Goal: Information Seeking & Learning: Learn about a topic

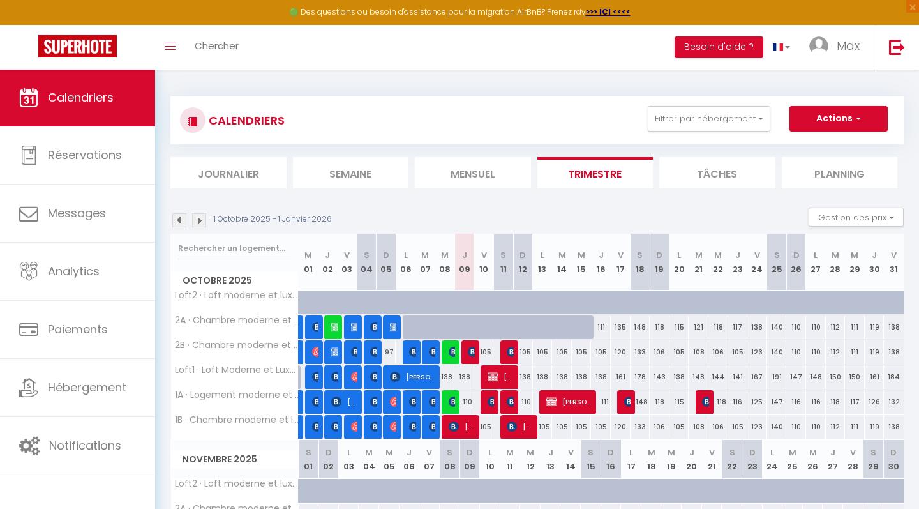
click at [466, 424] on span "[PERSON_NAME]" at bounding box center [462, 426] width 26 height 24
select select "OK"
select select "0"
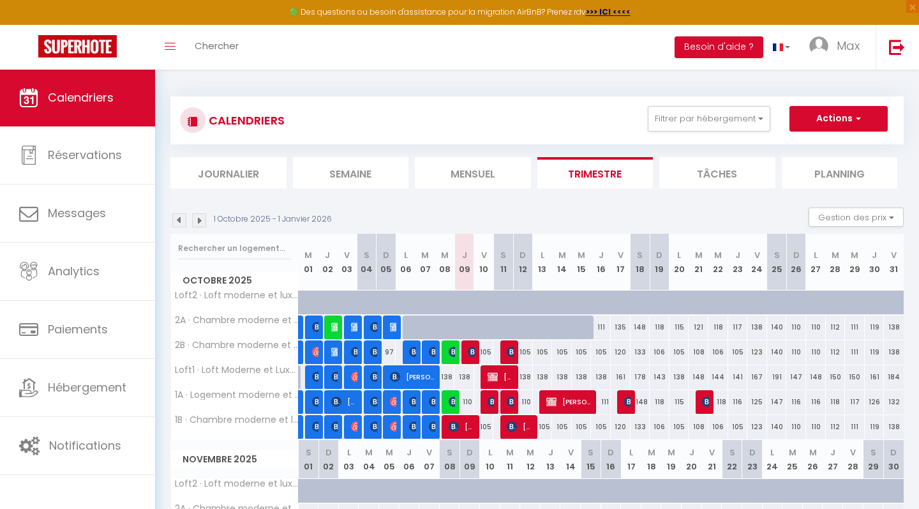
select select "1"
select select
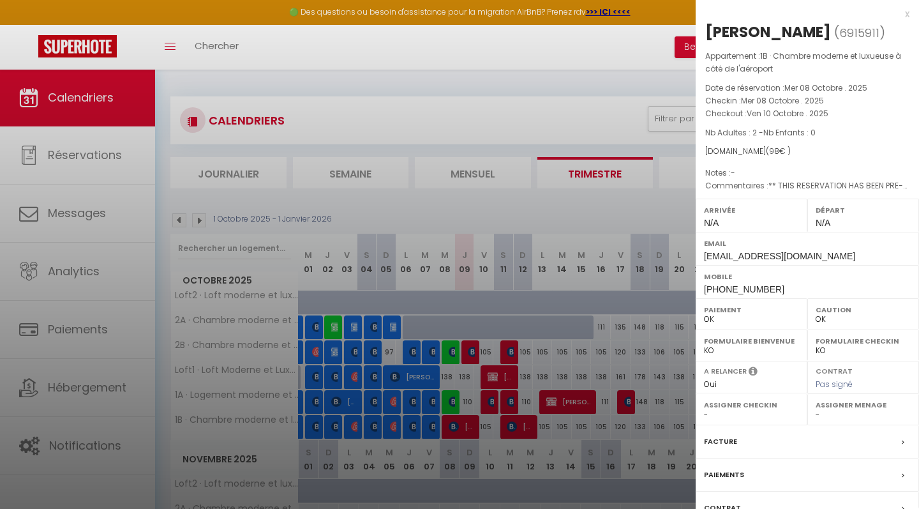
scroll to position [95, 0]
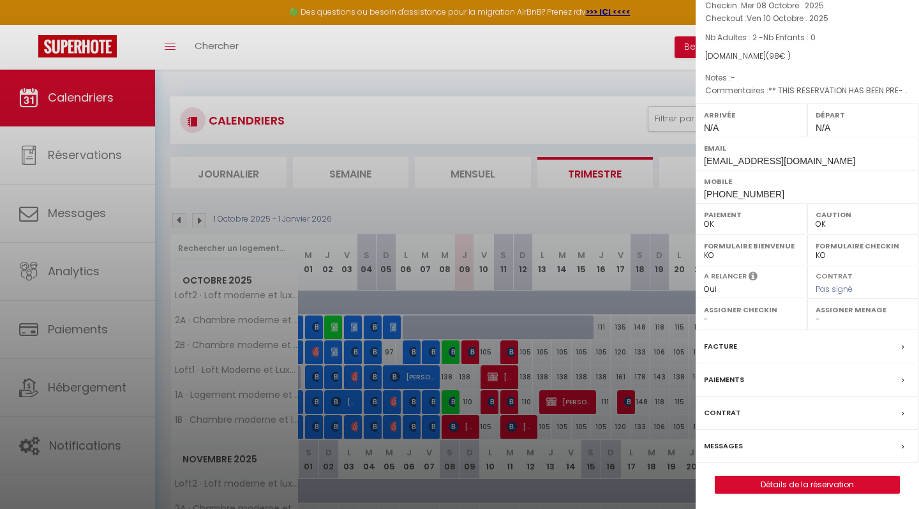
click at [727, 378] on label "Paiements" at bounding box center [724, 379] width 40 height 13
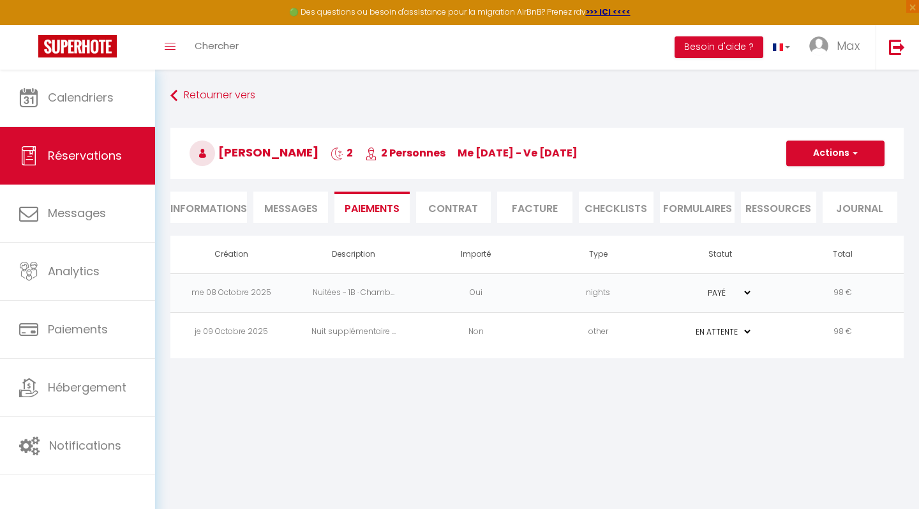
click at [391, 207] on li "Paiements" at bounding box center [372, 207] width 75 height 31
click at [176, 91] on icon at bounding box center [173, 95] width 7 height 23
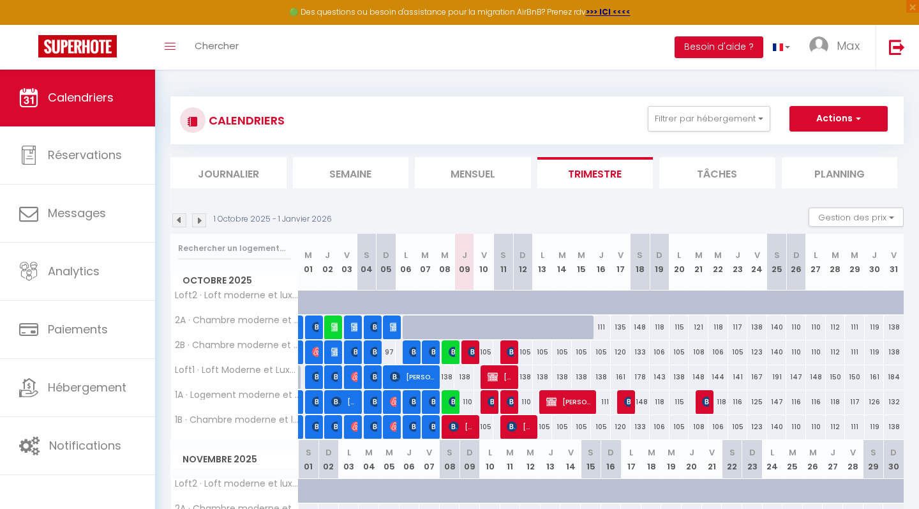
scroll to position [33, 0]
select select
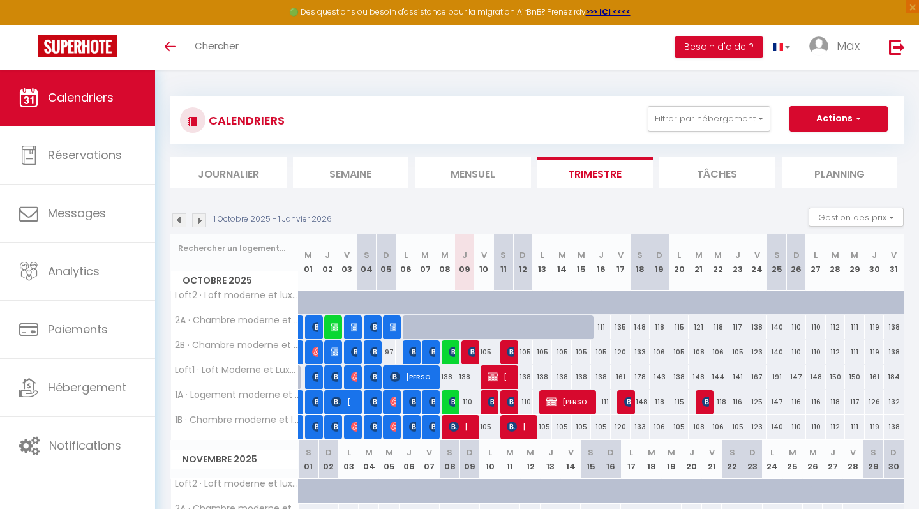
select select
click at [511, 403] on img at bounding box center [512, 401] width 10 height 10
select select "OK"
select select "0"
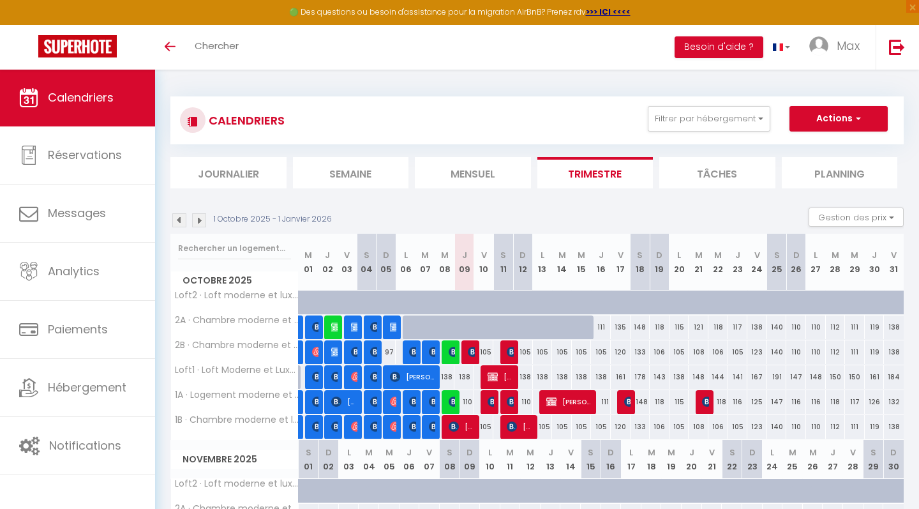
select select "0"
select select "1"
select select
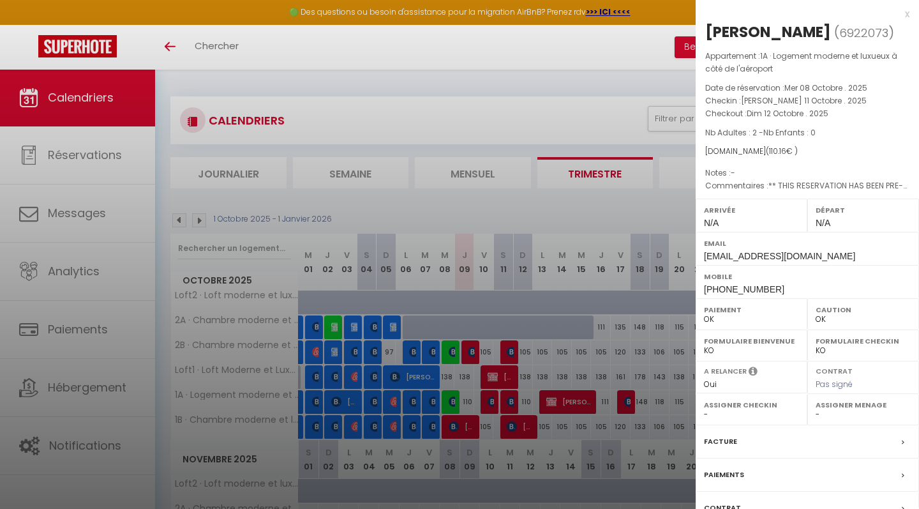
click at [905, 12] on div "x" at bounding box center [803, 13] width 214 height 15
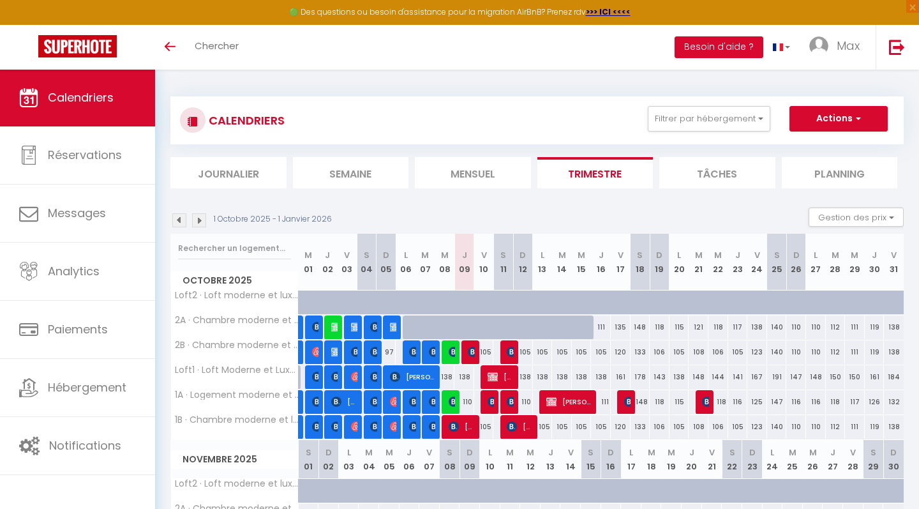
click at [518, 428] on span "[PERSON_NAME]" at bounding box center [520, 426] width 26 height 24
click at [540, 366] on div at bounding box center [459, 254] width 919 height 509
click at [526, 426] on span "[PERSON_NAME]" at bounding box center [520, 426] width 26 height 24
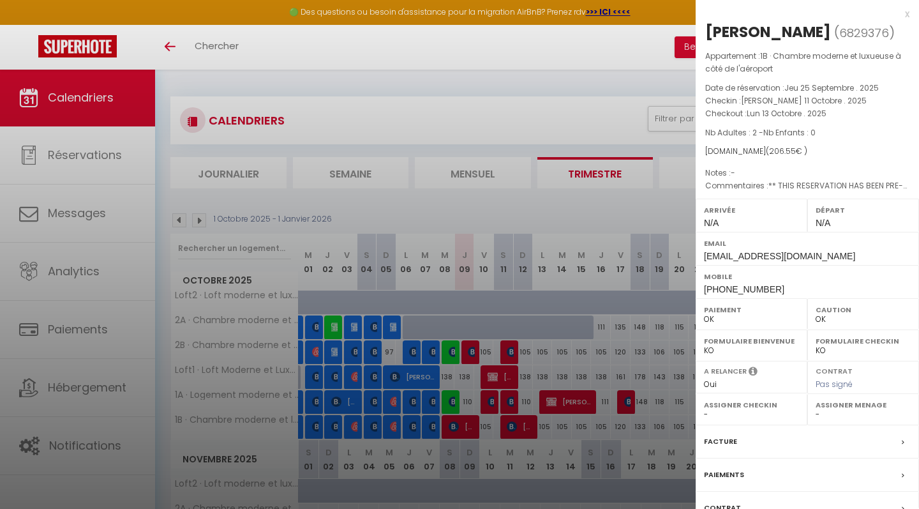
click at [907, 15] on div "x" at bounding box center [803, 13] width 214 height 15
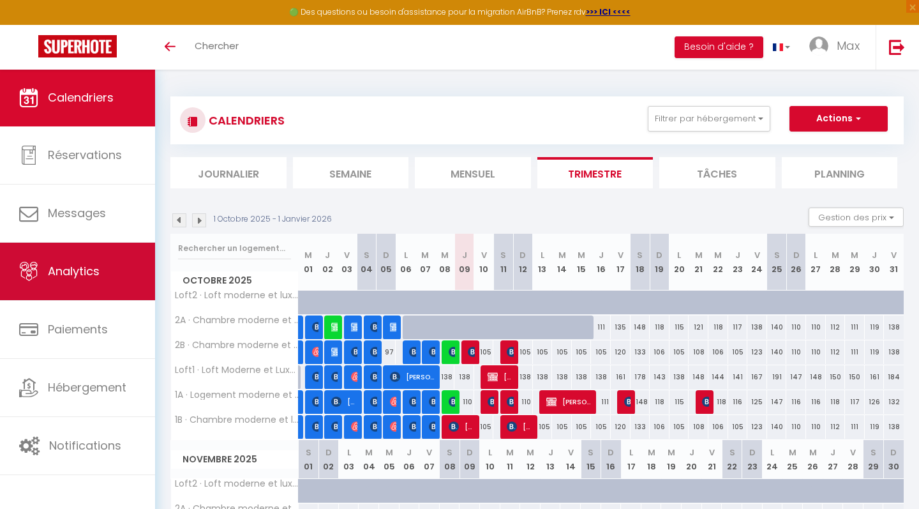
click at [93, 273] on span "Analytics" at bounding box center [74, 271] width 52 height 16
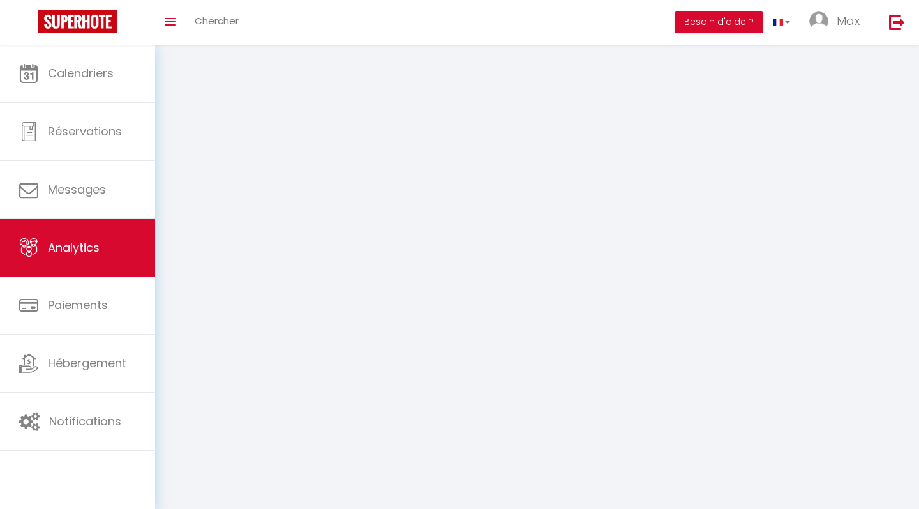
select select "2025"
select select "10"
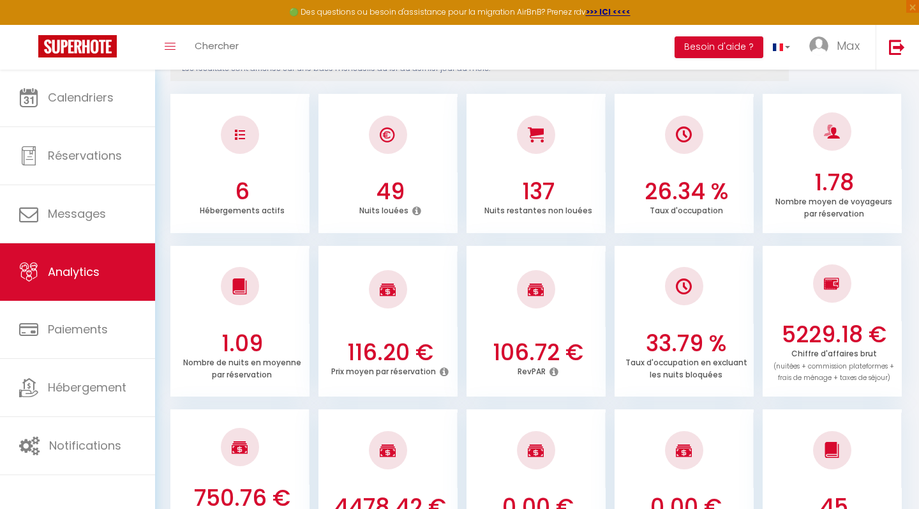
scroll to position [179, 0]
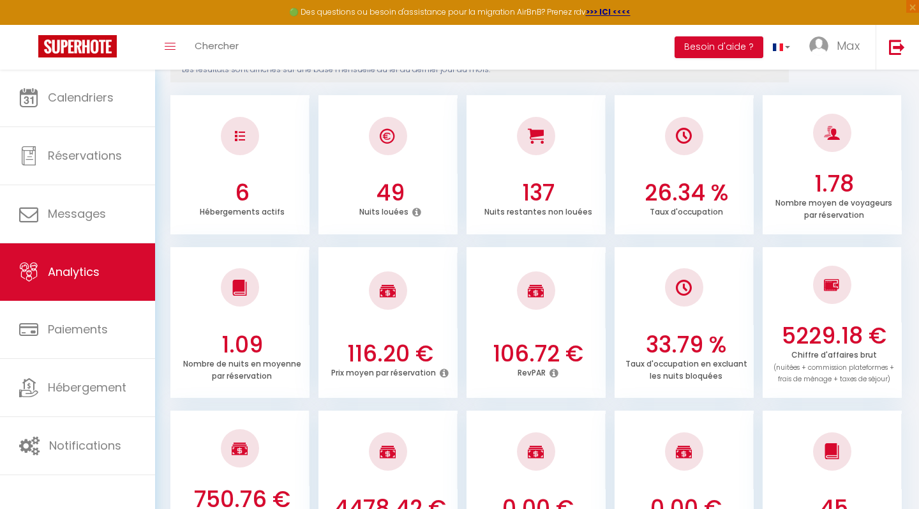
click at [808, 332] on h3 "5229.18 €" at bounding box center [834, 335] width 129 height 27
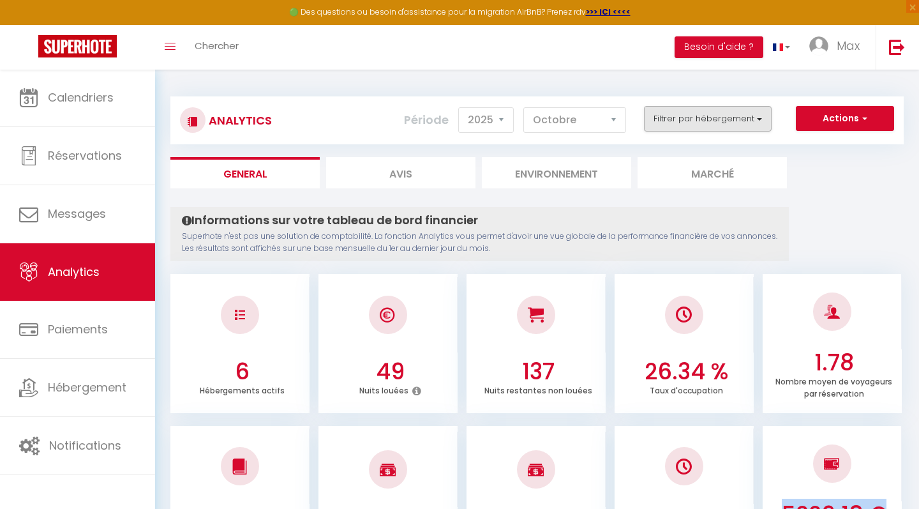
click at [685, 124] on button "Filtrer par hébergement" at bounding box center [708, 119] width 128 height 26
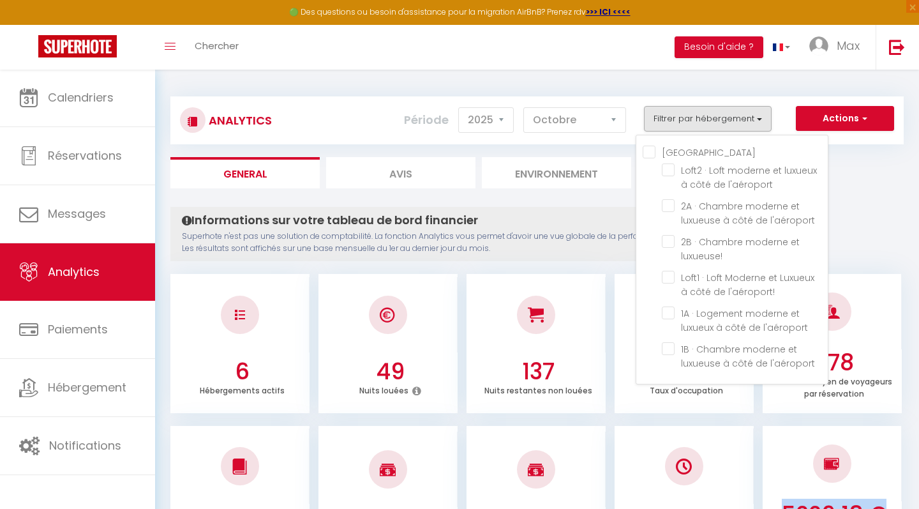
click at [651, 150] on Castle "[GEOGRAPHIC_DATA]" at bounding box center [735, 151] width 185 height 13
checkbox Castle "true"
checkbox l\'aéroport "true"
checkbox luxueuse\! "true"
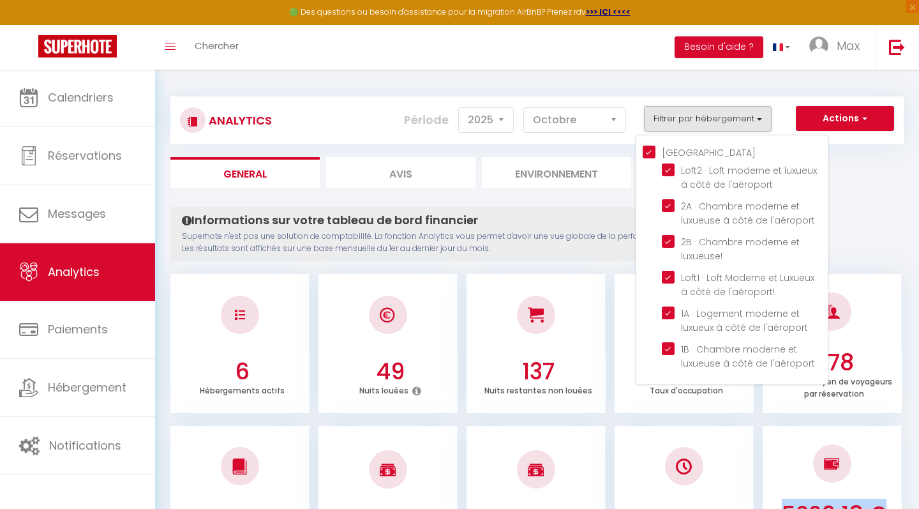
checkbox l\'aéroport\! "true"
checkbox l\'aéroport "true"
click at [669, 167] on l\'aéroport "checkbox" at bounding box center [745, 169] width 166 height 13
checkbox l\'aéroport "false"
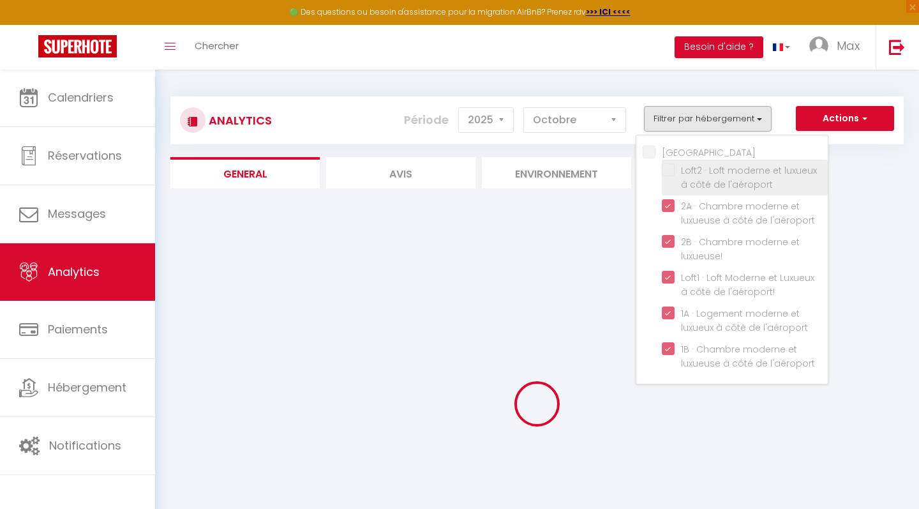
checkbox Castle "false"
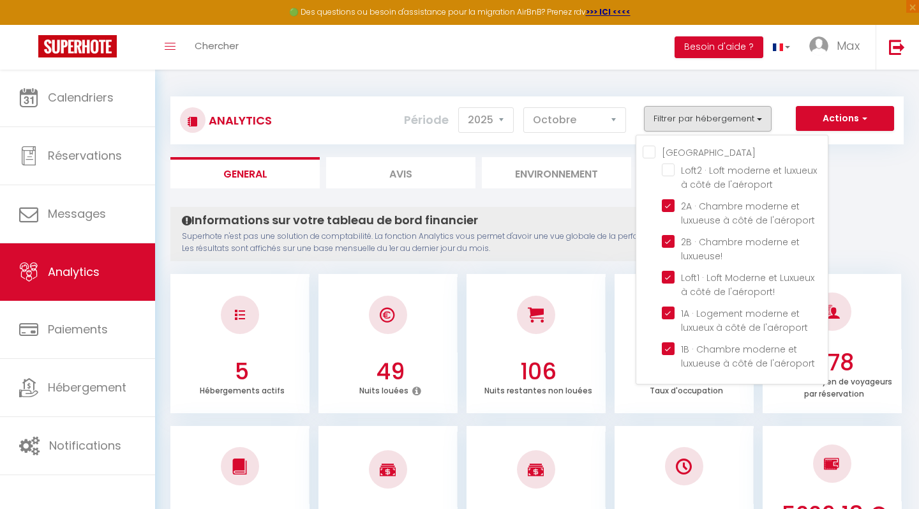
click at [861, 164] on ul "General Avis Environnement Marché" at bounding box center [537, 172] width 734 height 31
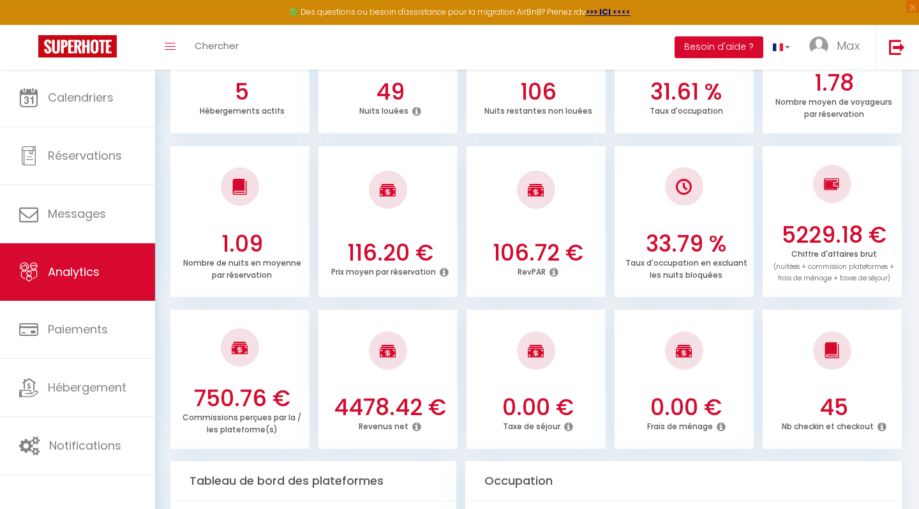
scroll to position [290, 0]
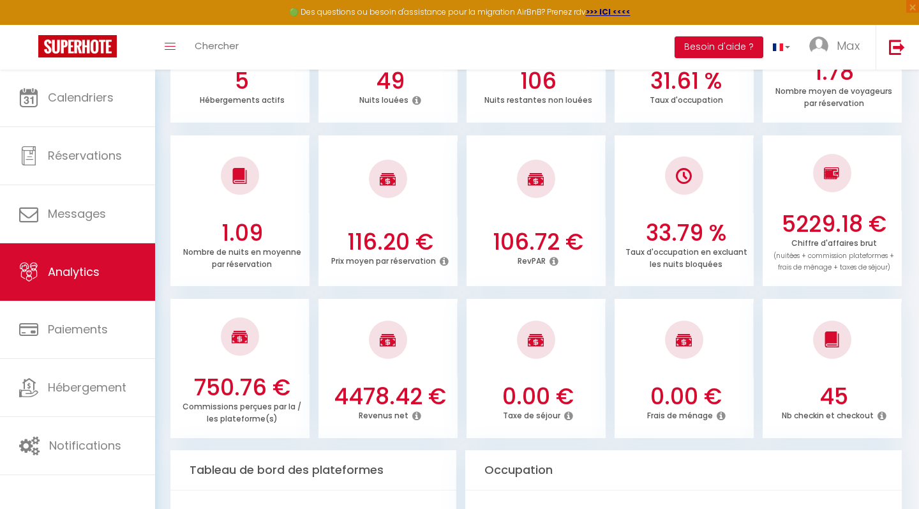
click at [358, 389] on h3 "4478.42 €" at bounding box center [390, 396] width 129 height 27
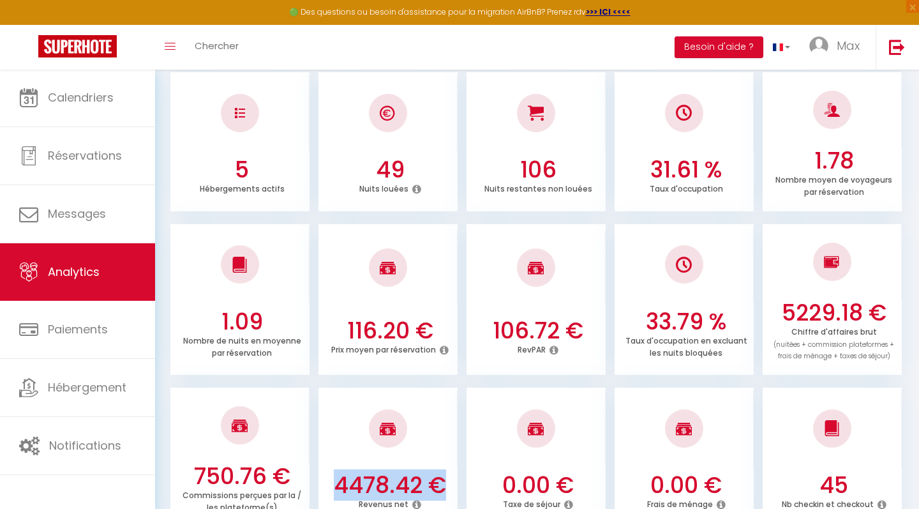
scroll to position [168, 0]
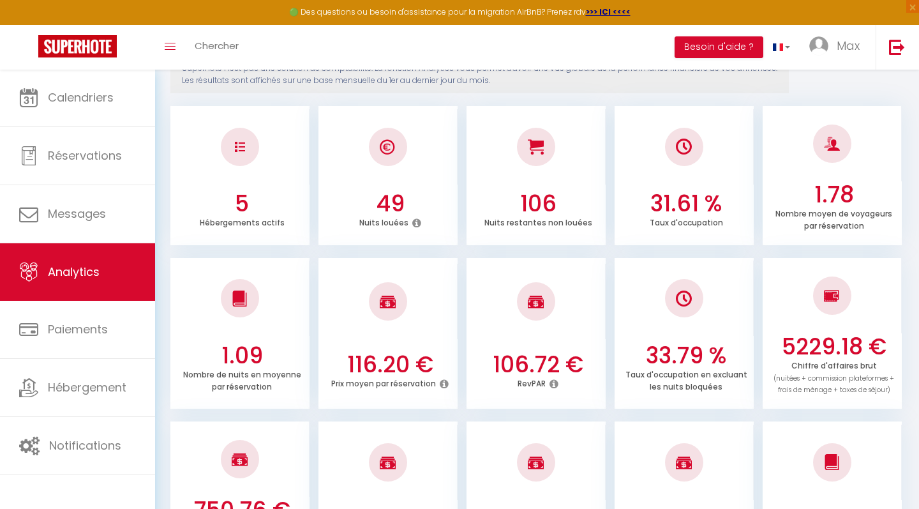
click at [665, 350] on h3 "33.79 %" at bounding box center [686, 355] width 129 height 27
